Goal: Complete application form

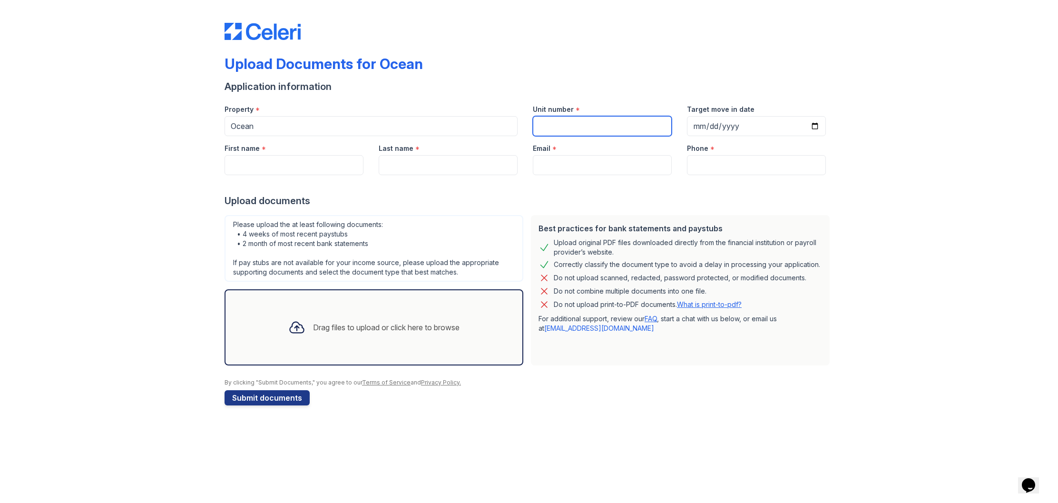
click at [559, 128] on input "Unit number" at bounding box center [602, 126] width 139 height 20
paste input "CMAM 83E-13890"
type input "CMAM 83E-13890"
click at [731, 126] on input "Target move in date" at bounding box center [756, 126] width 139 height 20
type input "[DATE]"
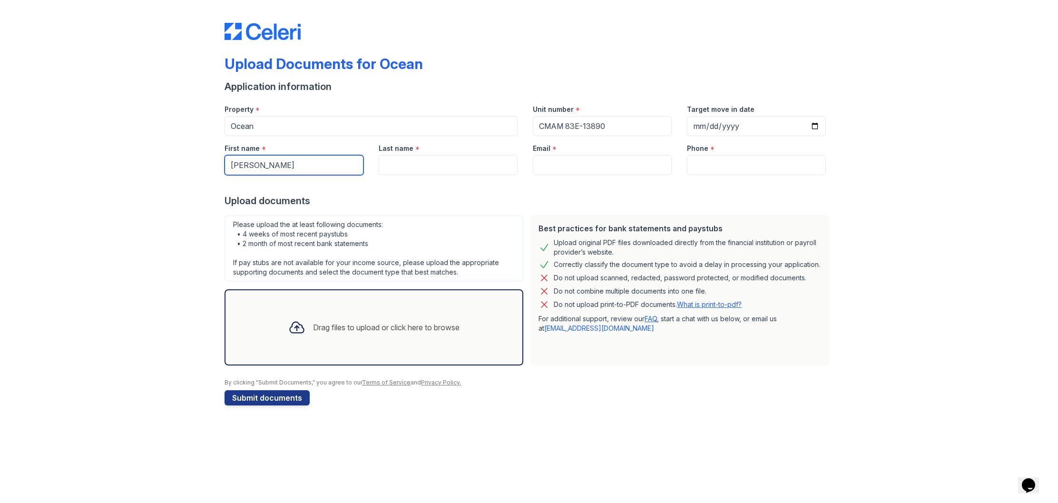
type input "[PERSON_NAME]"
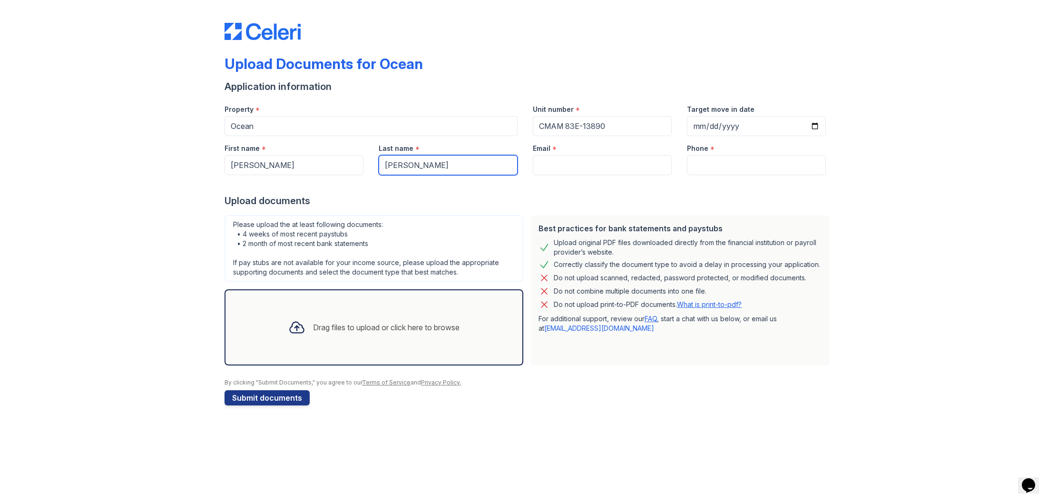
type input "[PERSON_NAME]"
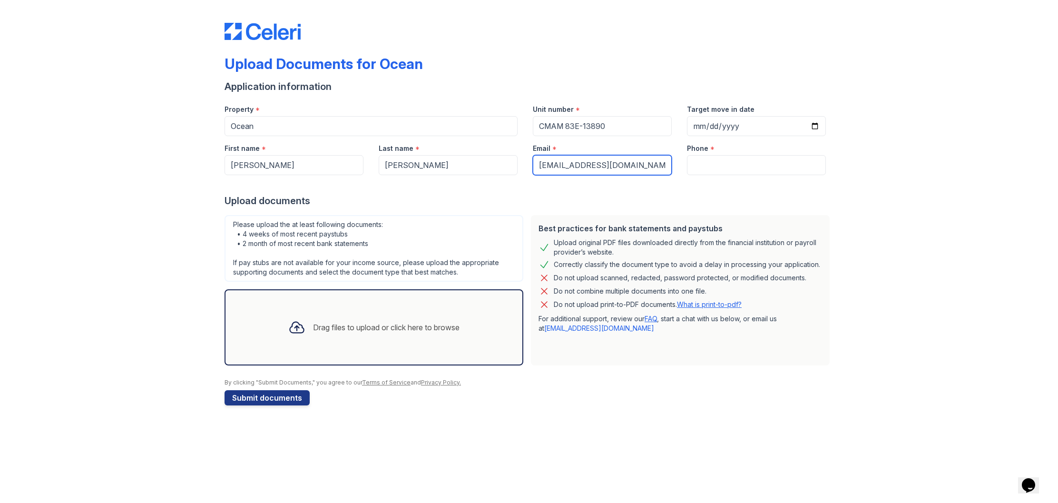
type input "[EMAIL_ADDRESS][DOMAIN_NAME]"
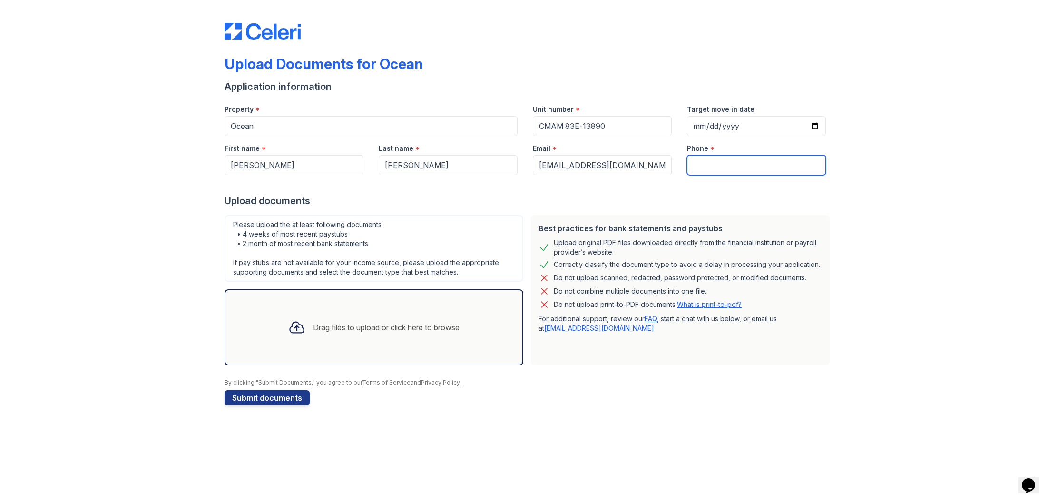
type input "4"
type input "5165826428"
click at [257, 396] on button "Submit documents" at bounding box center [267, 397] width 85 height 15
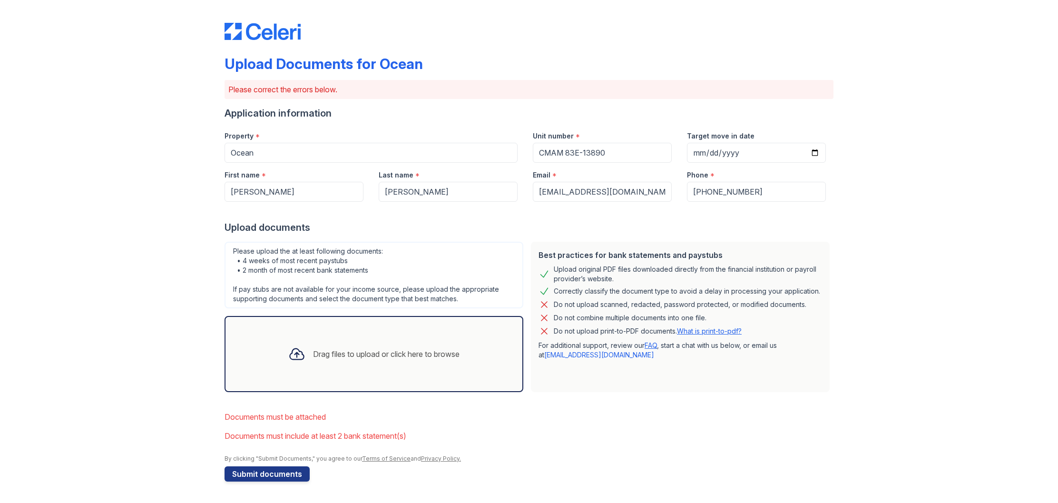
click at [294, 346] on icon at bounding box center [296, 354] width 17 height 17
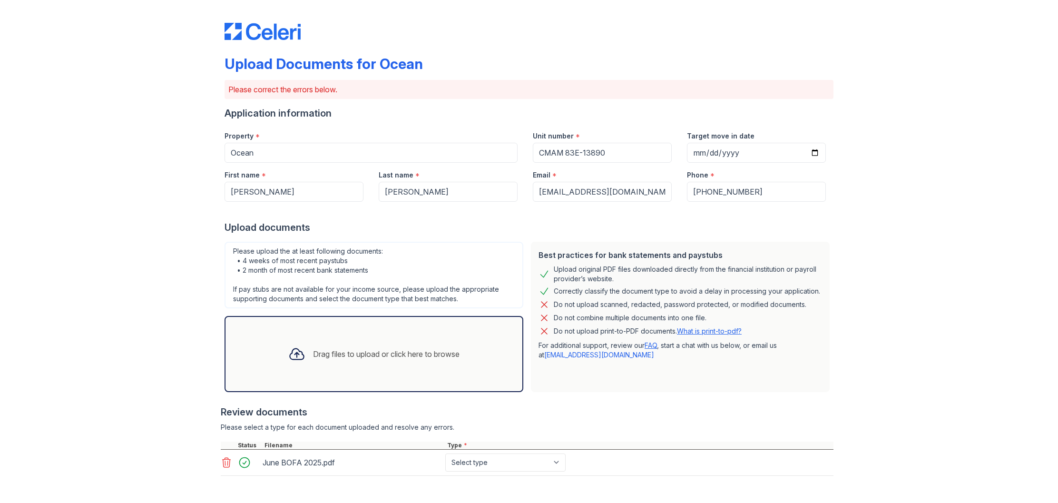
click at [368, 346] on div "Drag files to upload or click here to browse" at bounding box center [374, 354] width 187 height 32
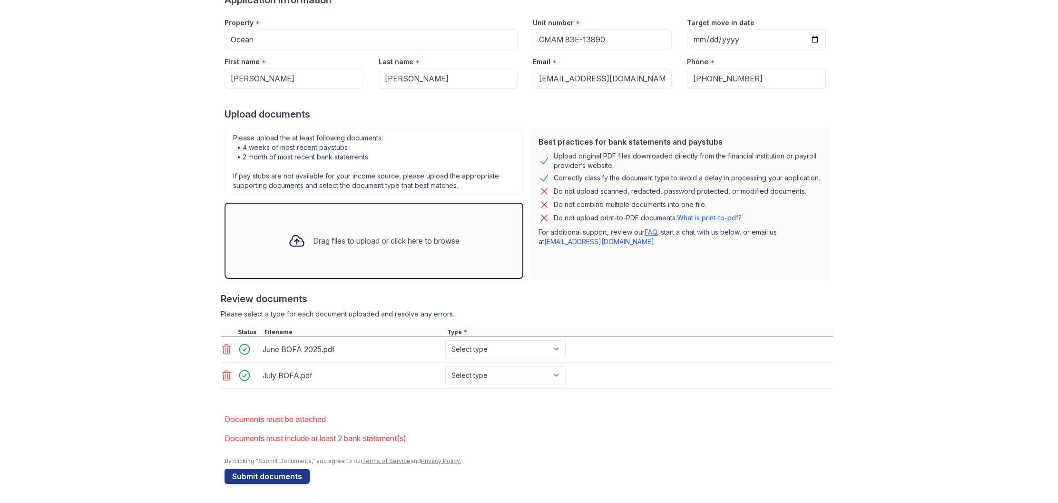
scroll to position [113, 0]
click at [287, 475] on button "Submit documents" at bounding box center [267, 476] width 85 height 15
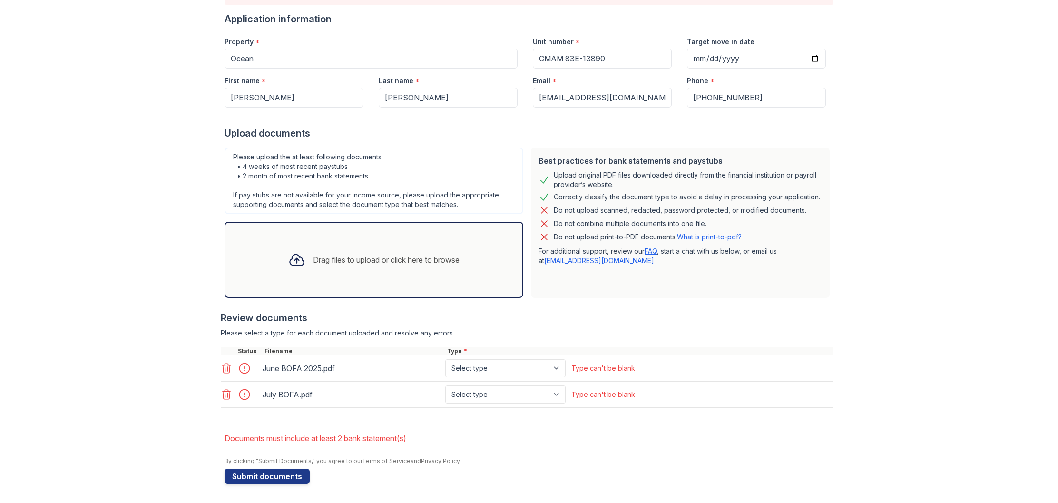
scroll to position [94, 0]
select select "bank_statement"
click at [348, 257] on div "Drag files to upload or click here to browse" at bounding box center [386, 259] width 147 height 11
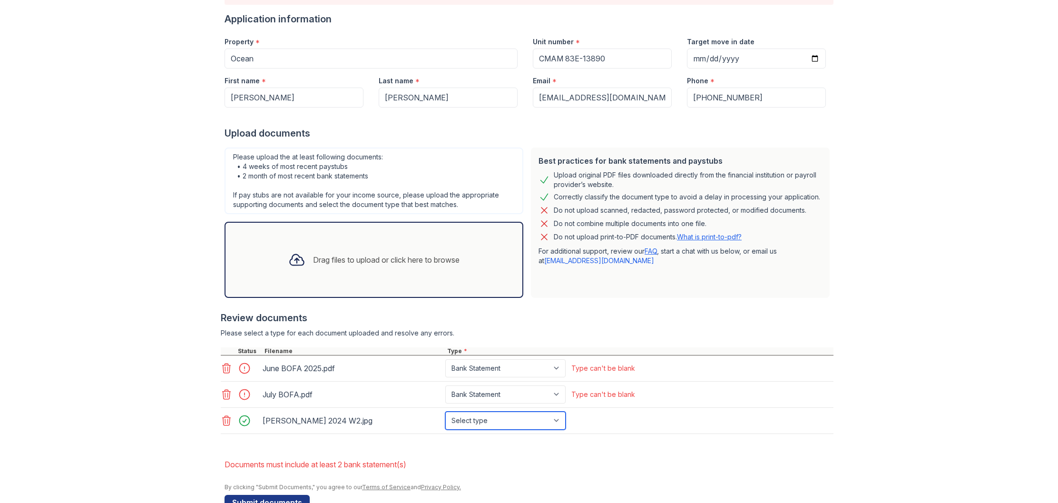
select select "tax_documents"
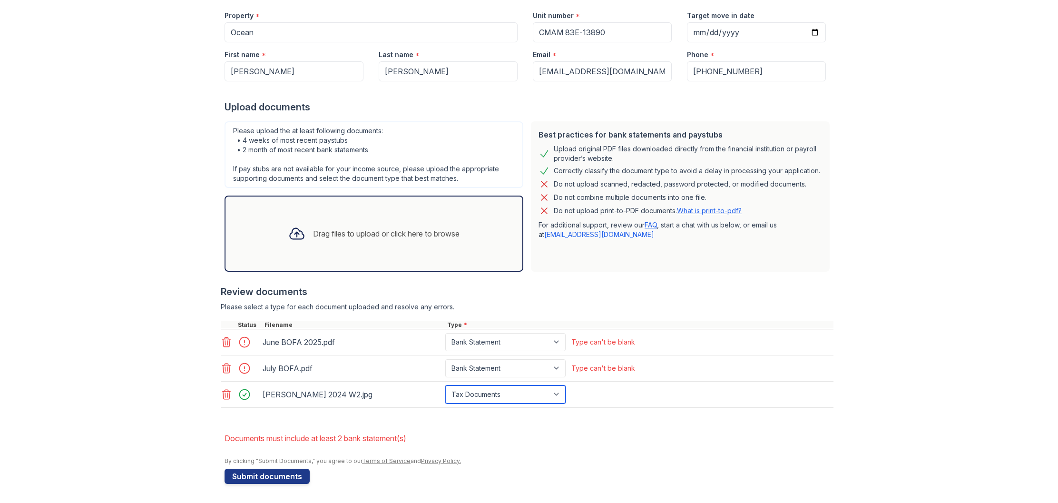
scroll to position [120, 0]
click at [734, 212] on link "What is print-to-pdf?" at bounding box center [709, 211] width 65 height 8
click at [227, 368] on icon at bounding box center [226, 368] width 11 height 11
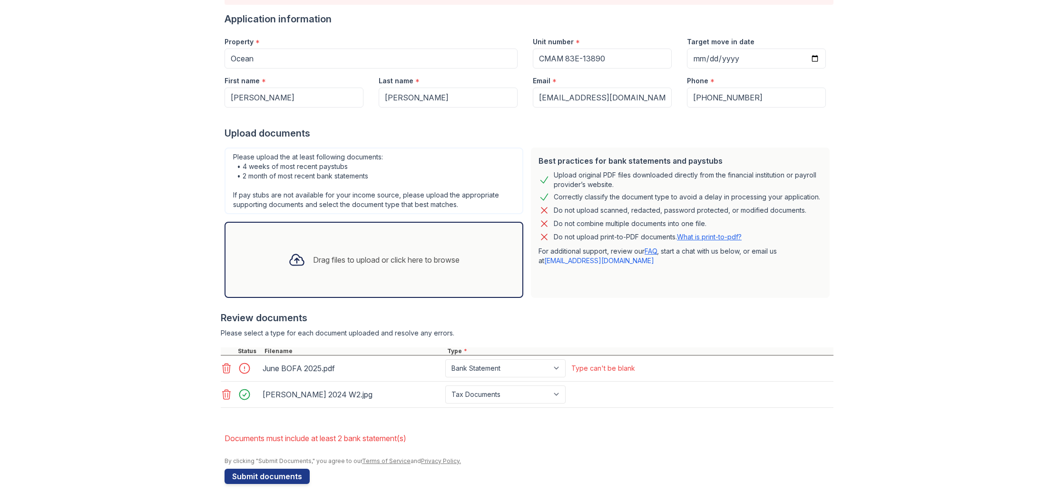
click at [226, 366] on icon at bounding box center [226, 368] width 11 height 11
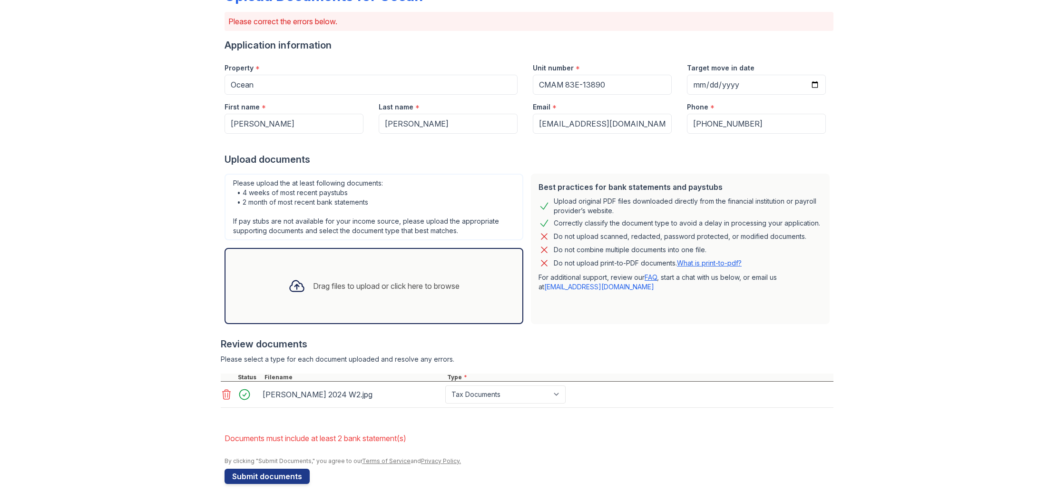
click at [390, 290] on div "Drag files to upload or click here to browse" at bounding box center [386, 285] width 147 height 11
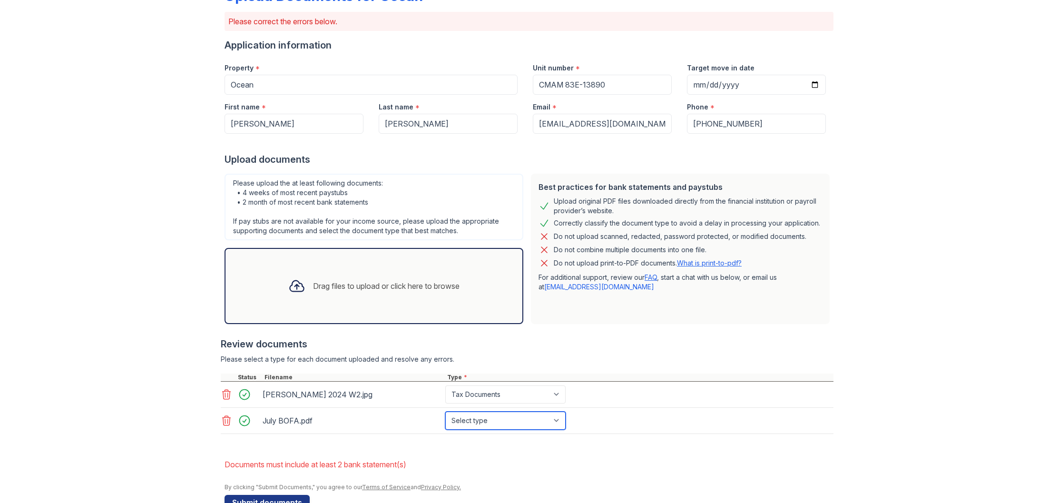
select select "bank_statement"
click at [364, 288] on div "Drag files to upload or click here to browse" at bounding box center [386, 285] width 147 height 11
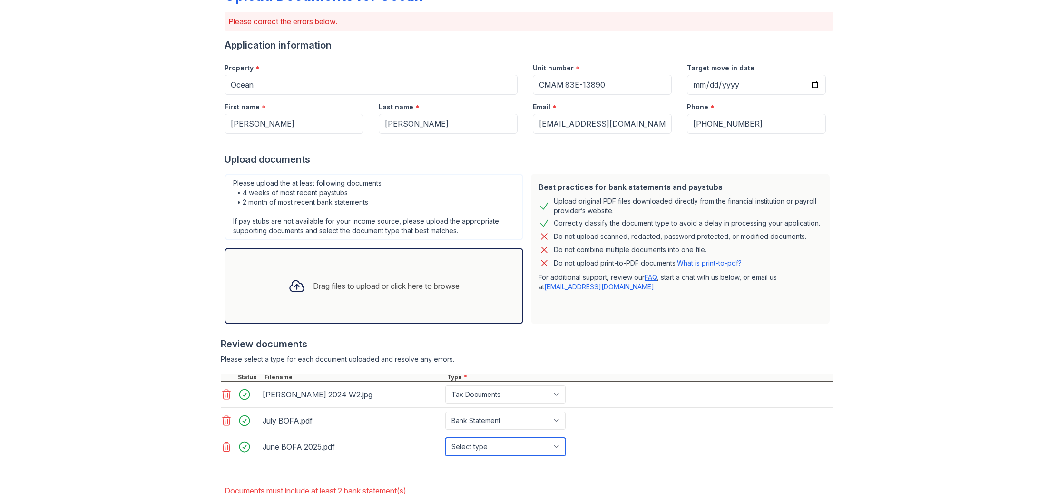
select select "bank_statement"
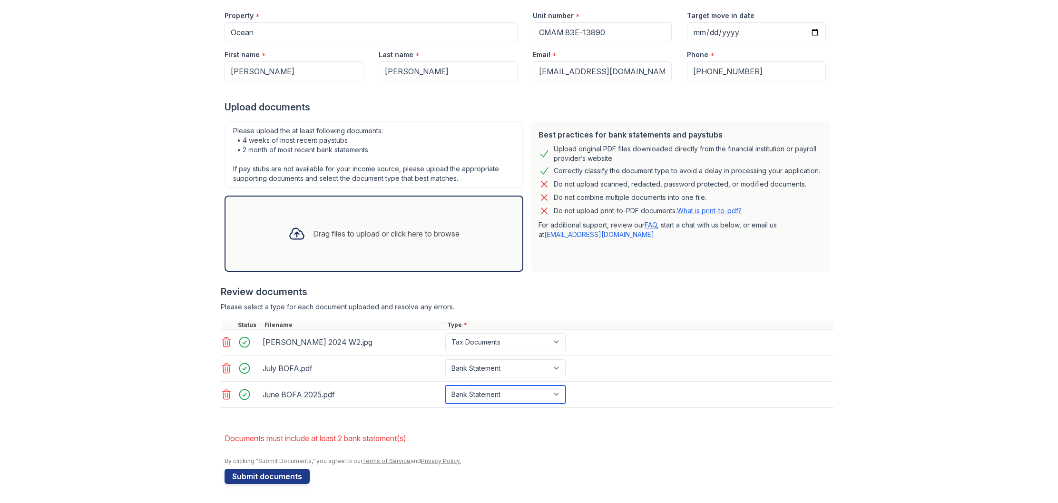
scroll to position [120, 0]
click at [262, 476] on button "Submit documents" at bounding box center [267, 476] width 85 height 15
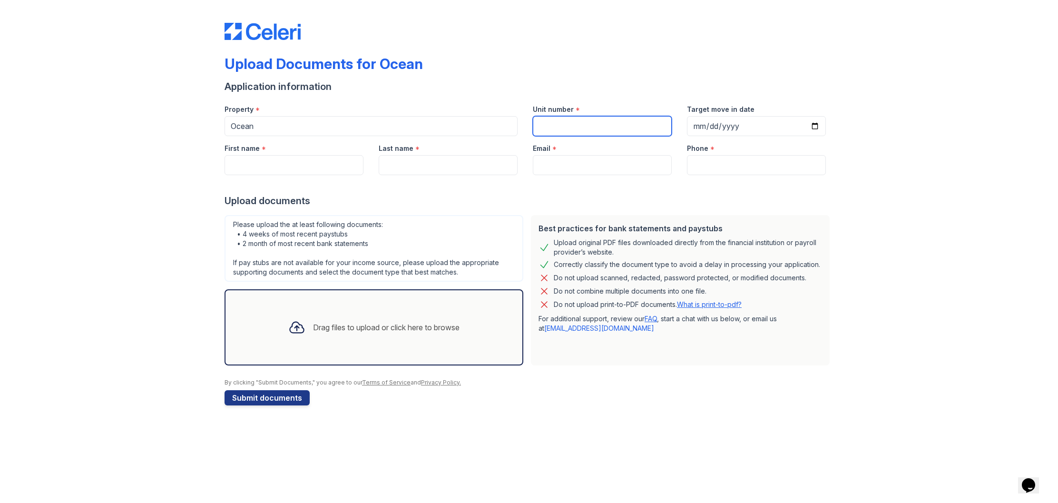
click at [607, 123] on input "Unit number" at bounding box center [602, 126] width 139 height 20
paste input "CMAM 83E-13890"
type input "CMAM 83E-13890"
click at [509, 121] on div "Property * Ocean Unit number * CMAM 83E-13890 Target move in date" at bounding box center [525, 116] width 617 height 39
type input "1825"
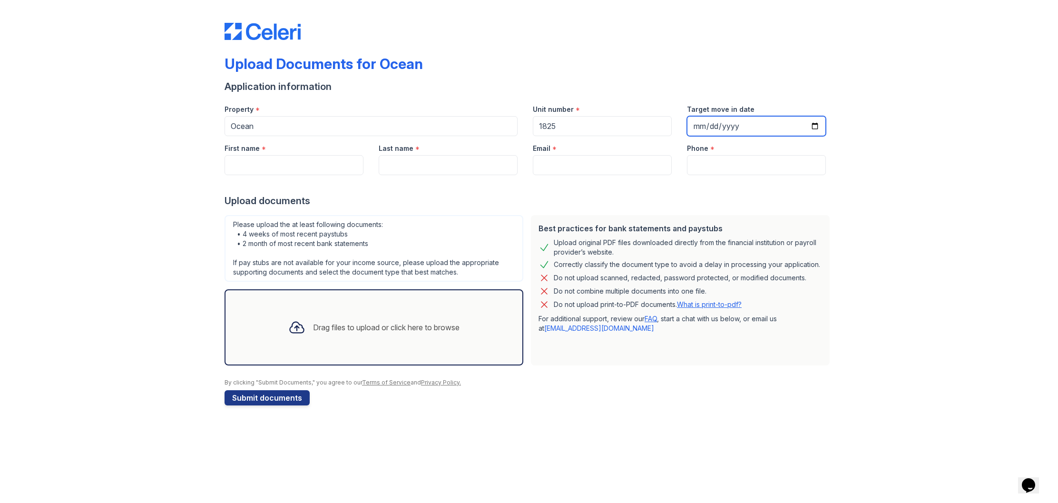
click at [704, 127] on input "Target move in date" at bounding box center [756, 126] width 139 height 20
type input "[DATE]"
type input "[PERSON_NAME]"
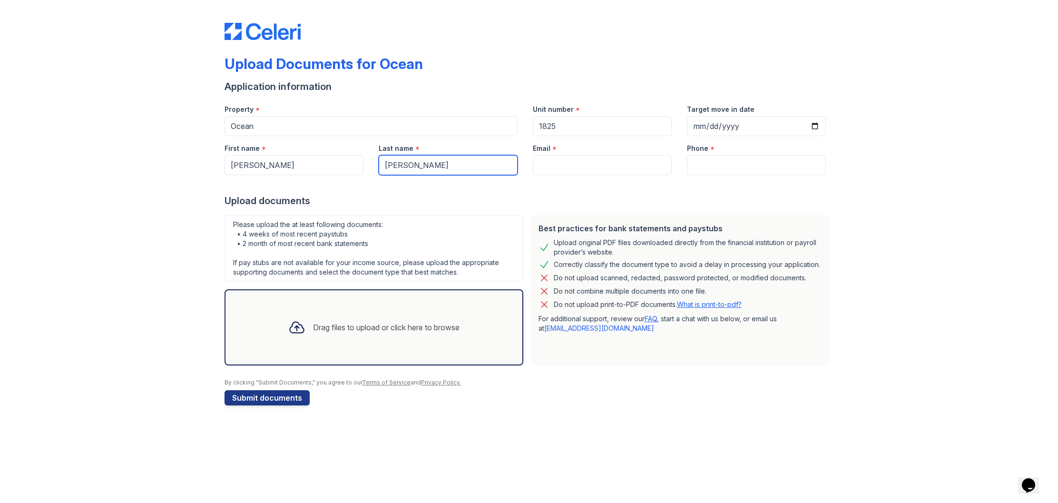
type input "[PERSON_NAME]"
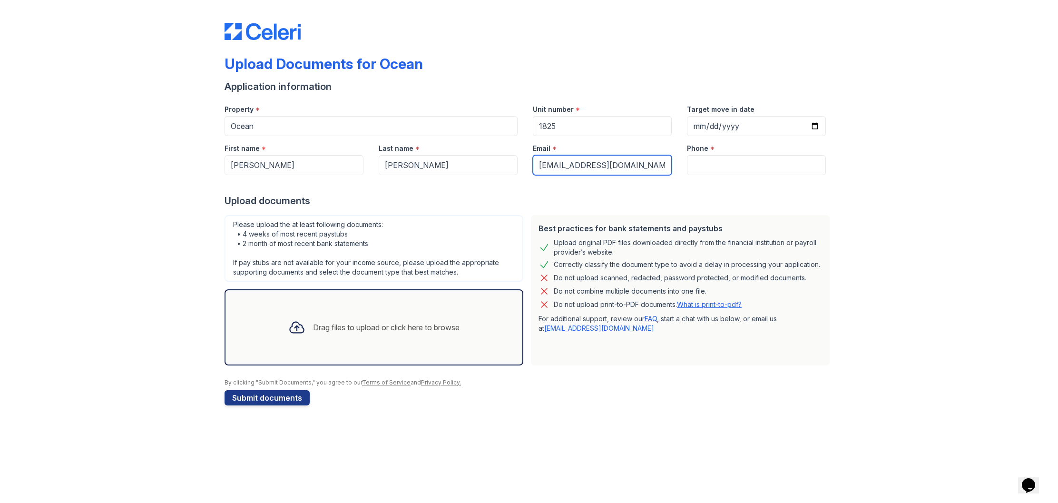
type input "[EMAIL_ADDRESS][DOMAIN_NAME]"
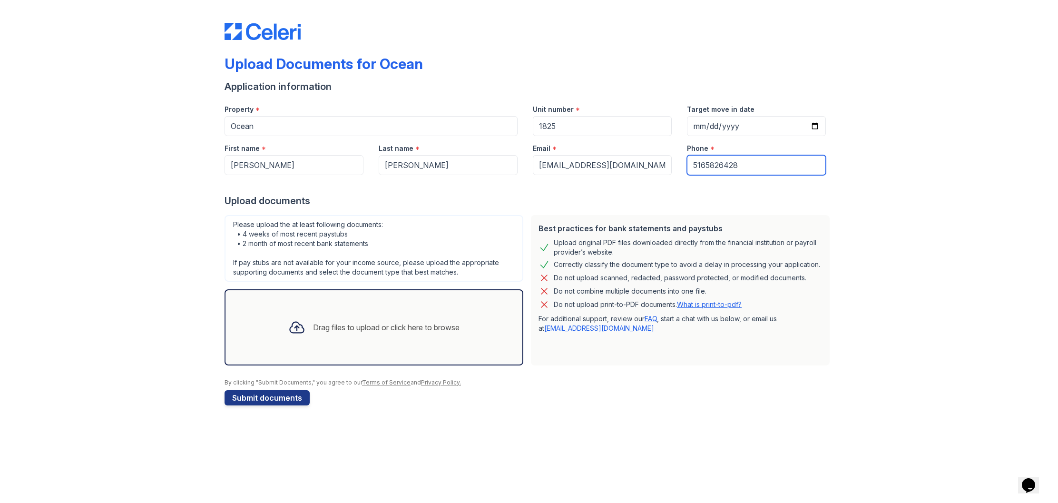
type input "5165826428"
click at [316, 323] on div "Drag files to upload or click here to browse" at bounding box center [386, 327] width 147 height 11
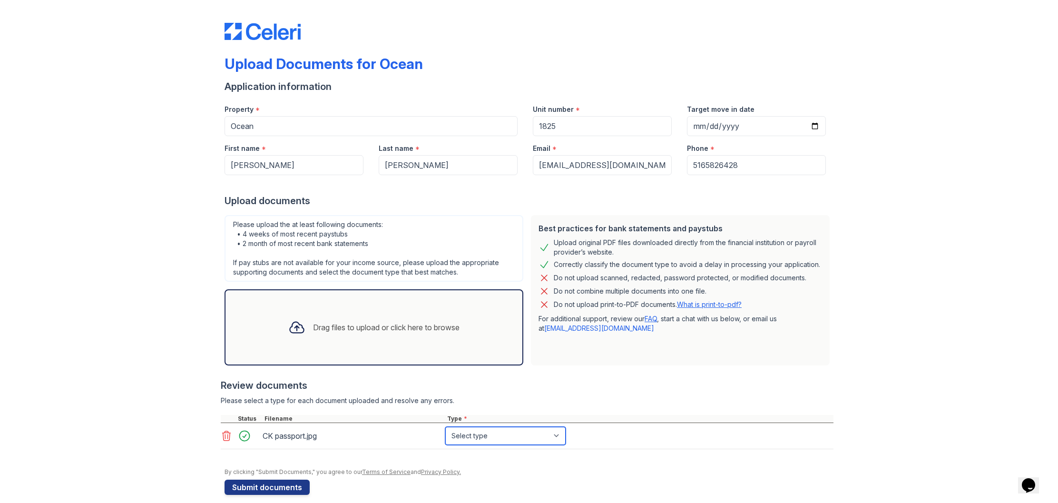
select select "other"
click at [290, 486] on button "Submit documents" at bounding box center [267, 487] width 85 height 15
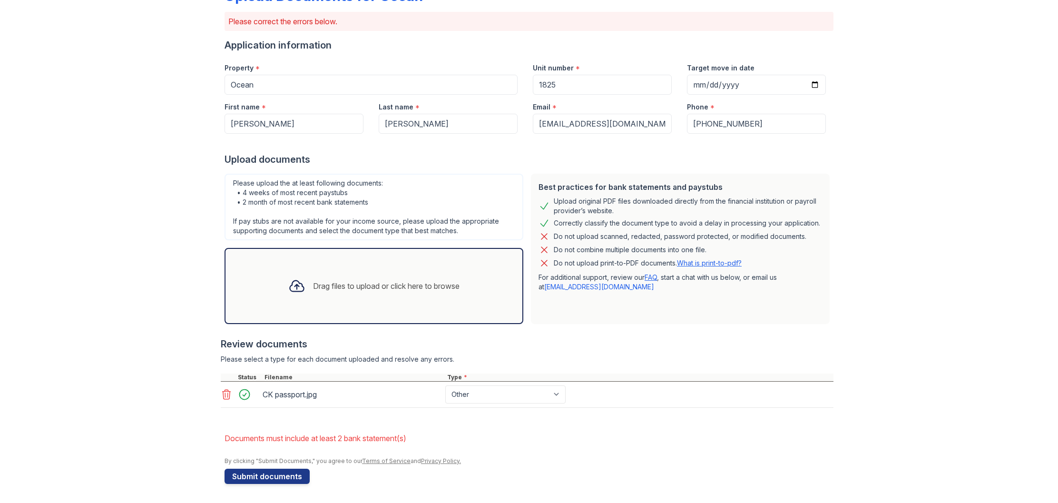
scroll to position [68, 0]
click at [265, 478] on button "Submit documents" at bounding box center [267, 476] width 85 height 15
click at [261, 478] on button "Submit documents" at bounding box center [267, 476] width 85 height 15
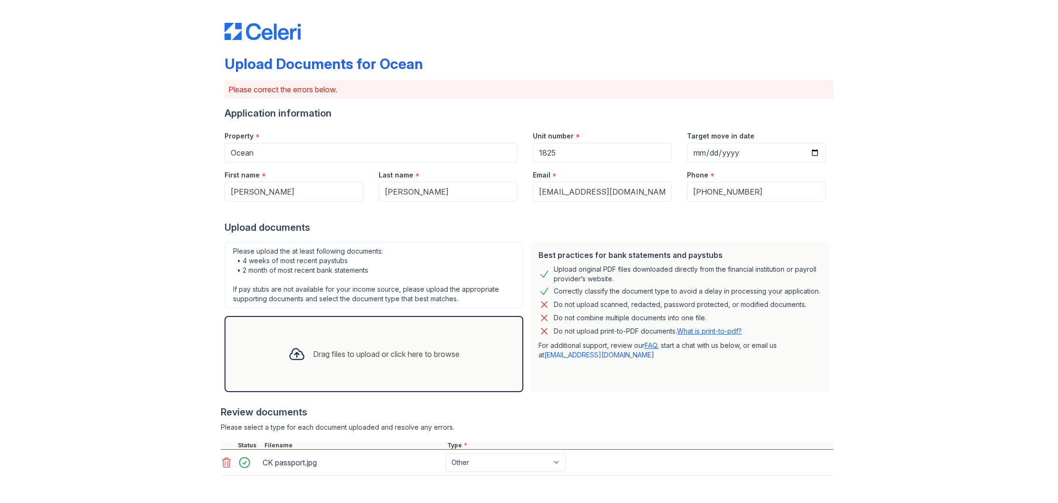
click at [368, 354] on div "Drag files to upload or click here to browse" at bounding box center [386, 353] width 147 height 11
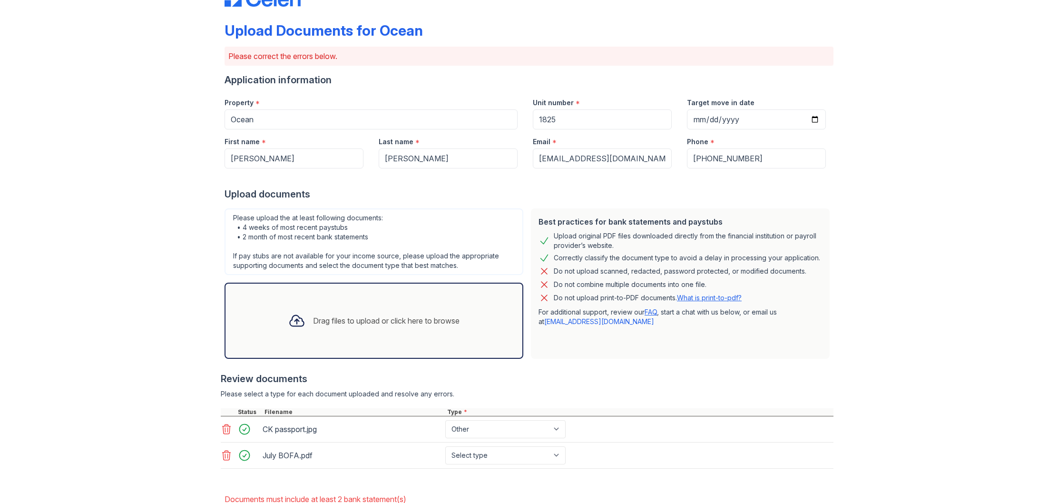
scroll to position [63, 0]
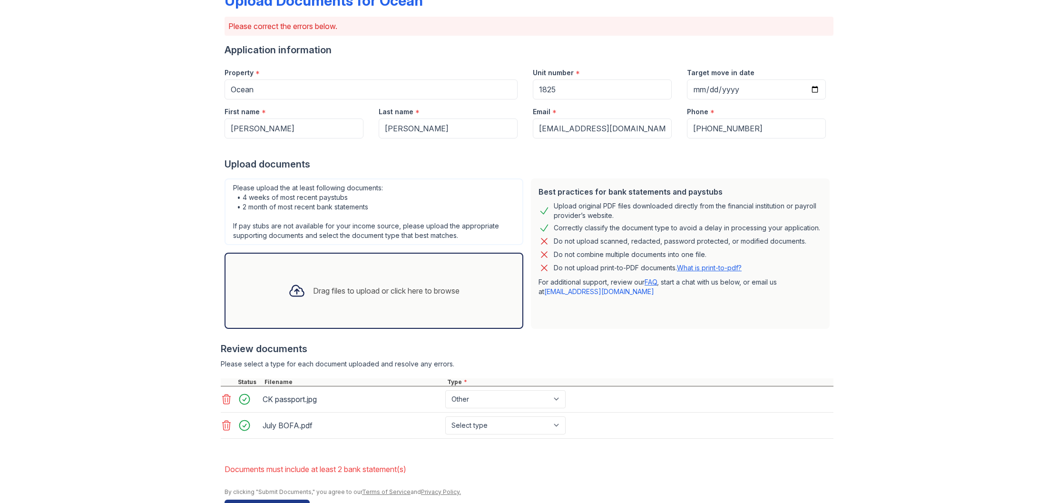
click at [435, 283] on div "Drag files to upload or click here to browse" at bounding box center [374, 291] width 187 height 32
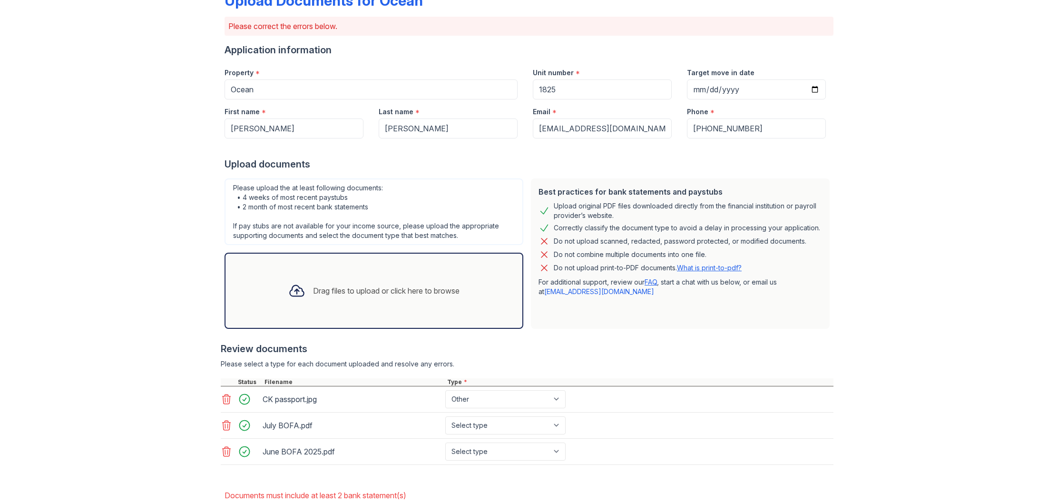
click at [361, 288] on div "Drag files to upload or click here to browse" at bounding box center [386, 290] width 147 height 11
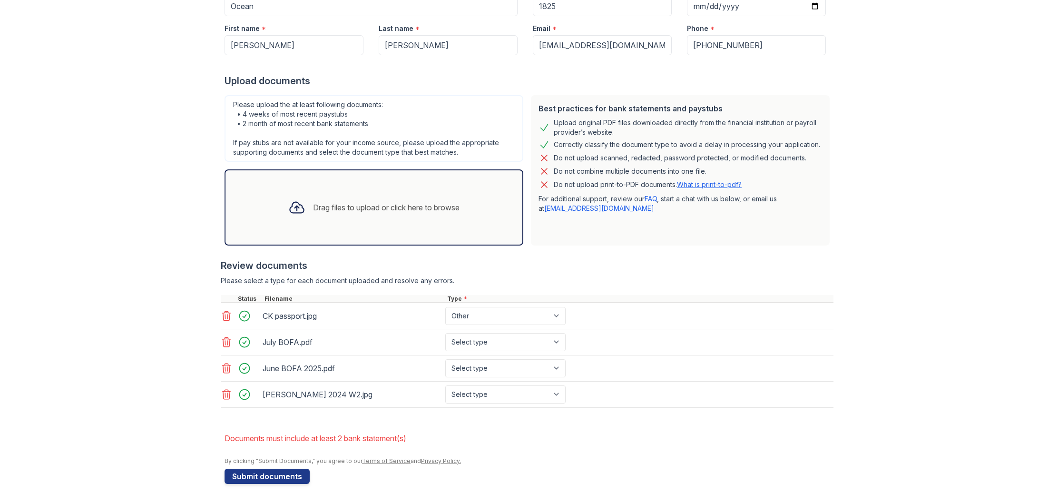
scroll to position [147, 0]
select select "bank_statement"
select select "tax_documents"
click at [339, 208] on div "Drag files to upload or click here to browse" at bounding box center [386, 207] width 147 height 11
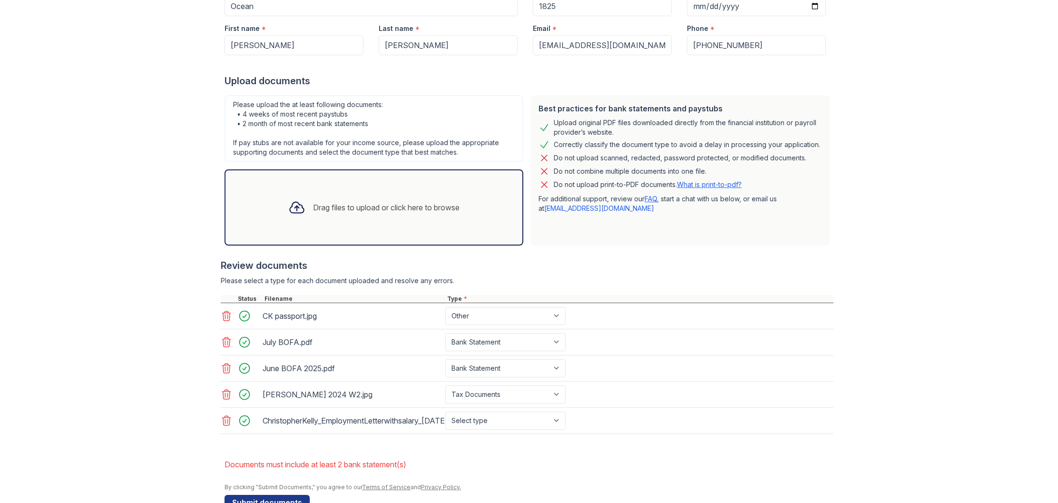
scroll to position [0, 0]
select select "other"
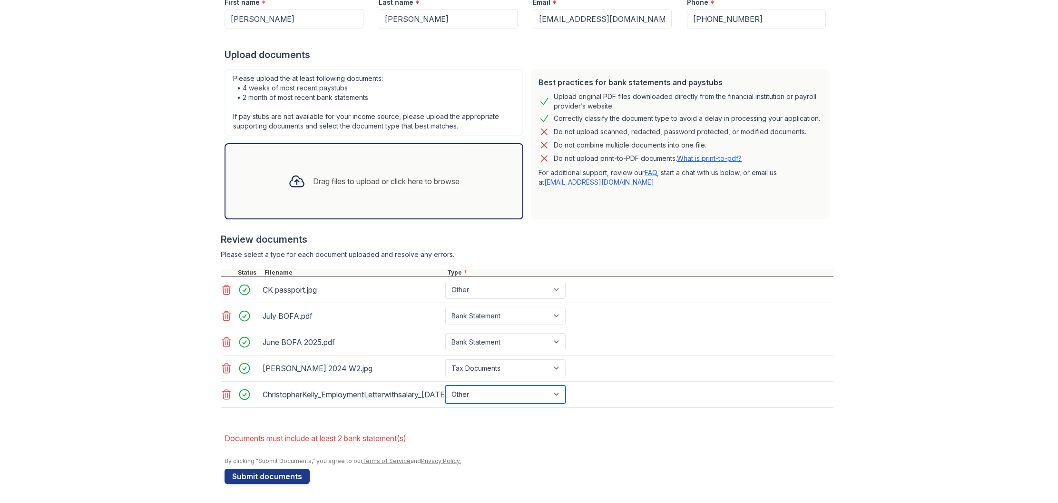
scroll to position [181, 0]
click at [286, 476] on button "Submit documents" at bounding box center [267, 476] width 85 height 15
